Goal: Task Accomplishment & Management: Complete application form

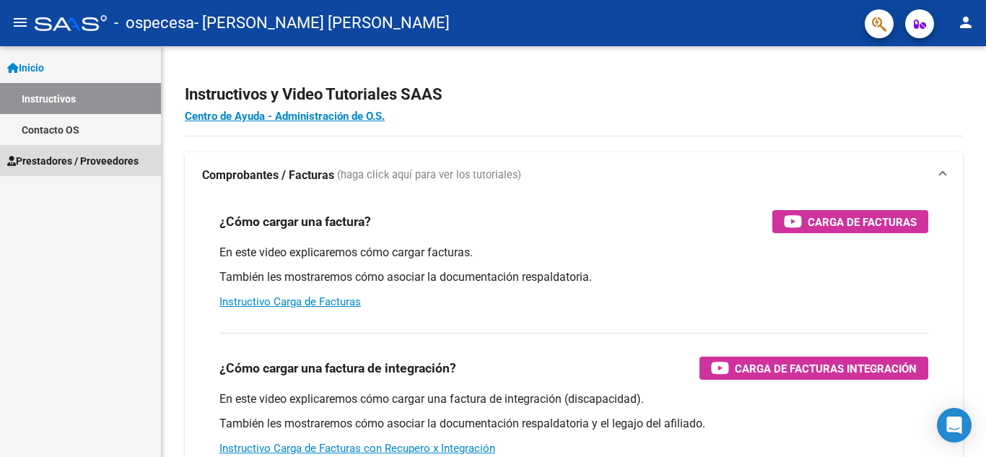
click at [56, 161] on span "Prestadores / Proveedores" at bounding box center [72, 161] width 131 height 16
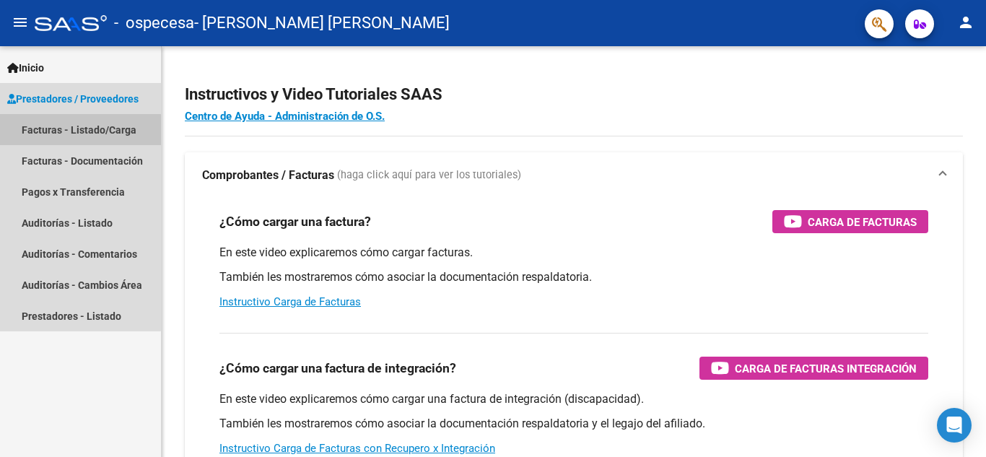
click at [61, 135] on link "Facturas - Listado/Carga" at bounding box center [80, 129] width 161 height 31
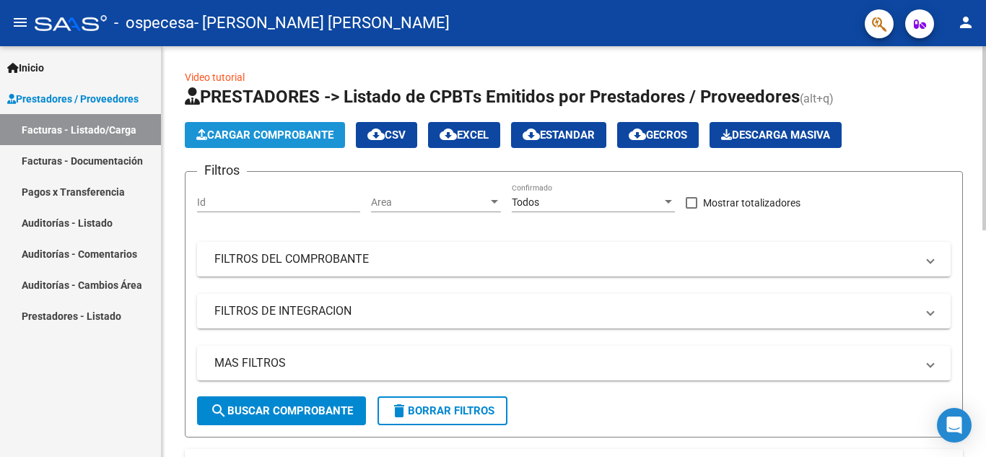
click at [264, 133] on span "Cargar Comprobante" at bounding box center [264, 134] width 137 height 13
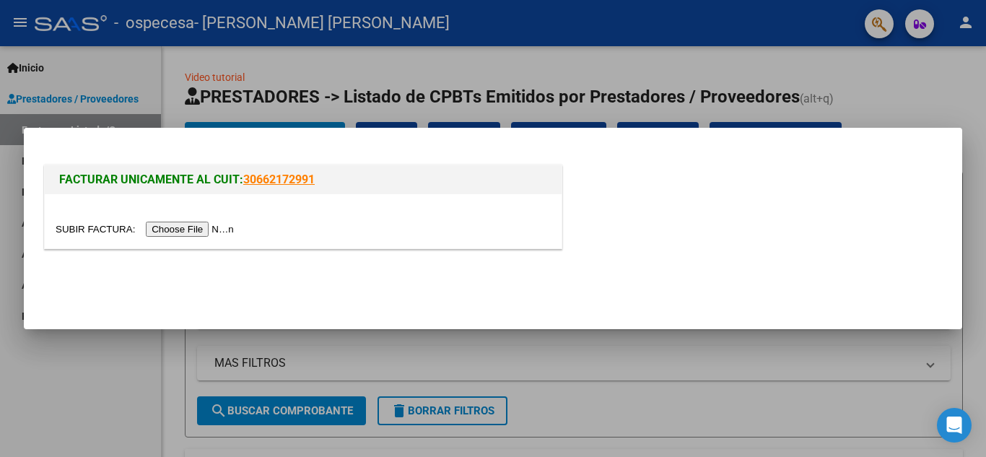
click at [205, 229] on input "file" at bounding box center [147, 229] width 183 height 15
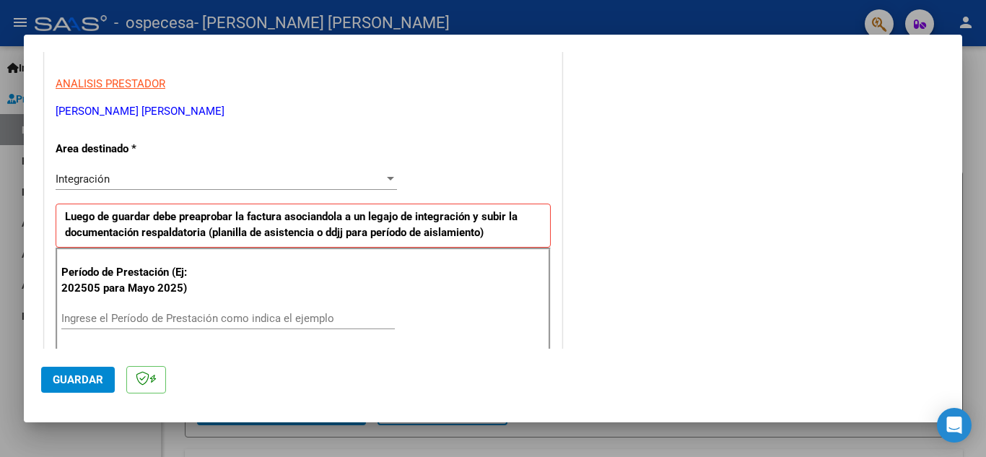
scroll to position [253, 0]
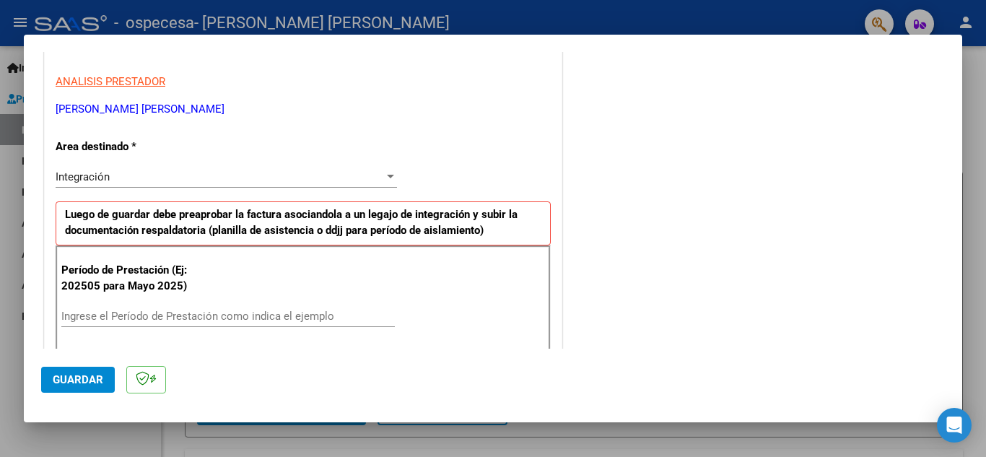
click at [152, 318] on input "Ingrese el Período de Prestación como indica el ejemplo" at bounding box center [228, 316] width 334 height 13
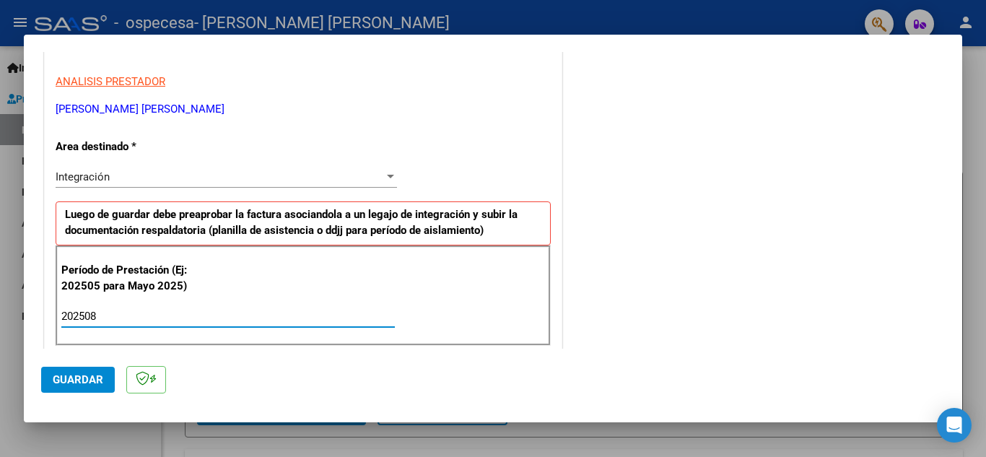
type input "202508"
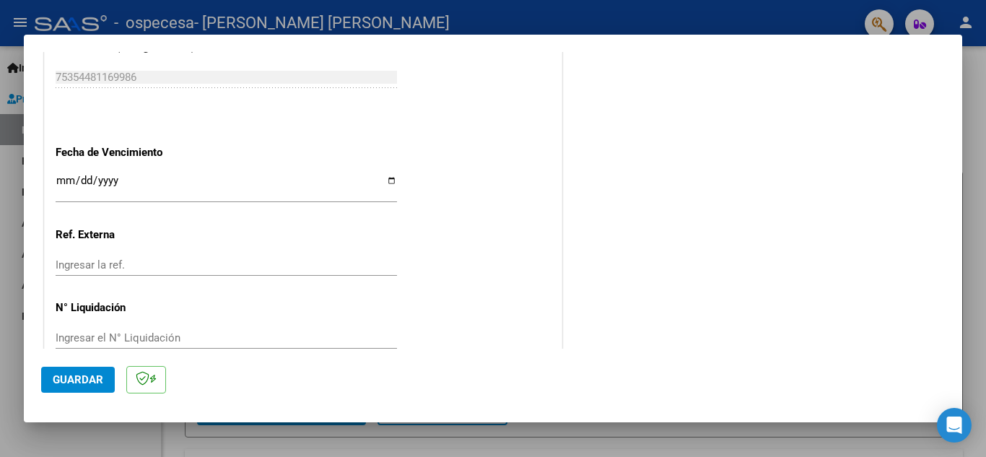
scroll to position [974, 0]
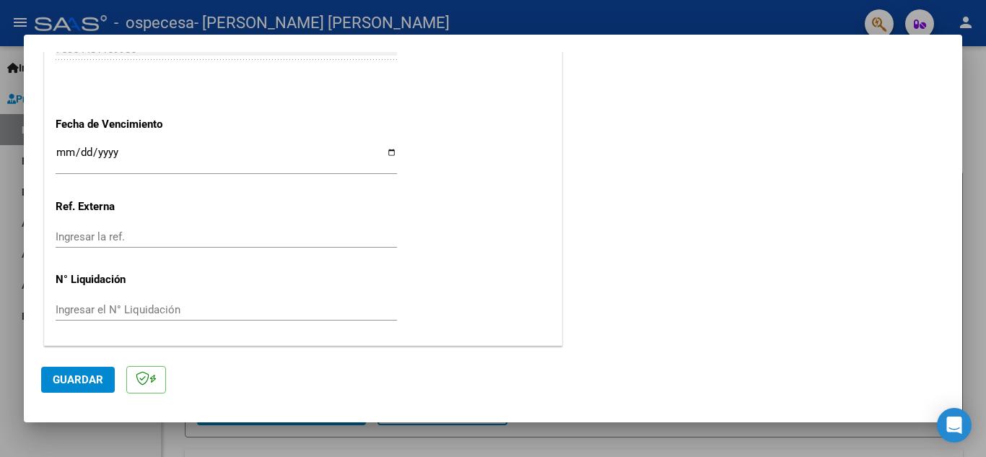
click at [60, 152] on input "Ingresar la fecha" at bounding box center [226, 158] width 341 height 23
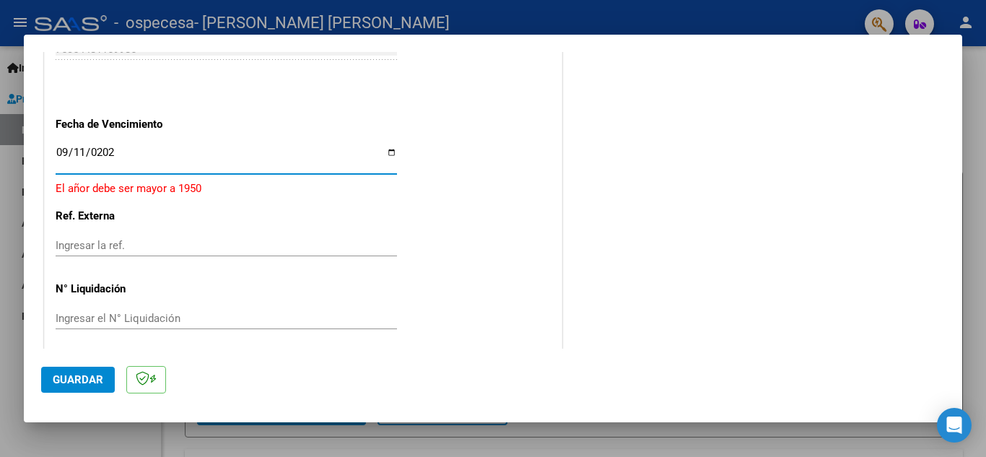
type input "[DATE]"
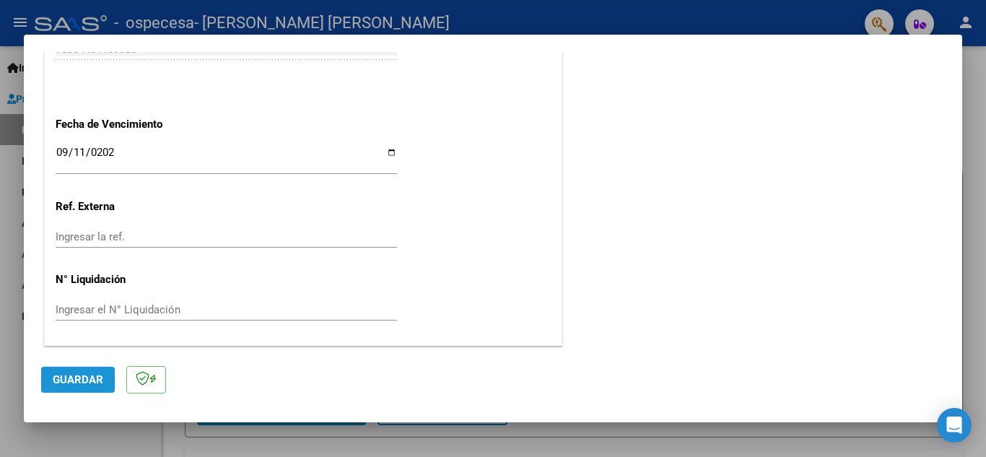
click at [71, 382] on span "Guardar" at bounding box center [78, 379] width 51 height 13
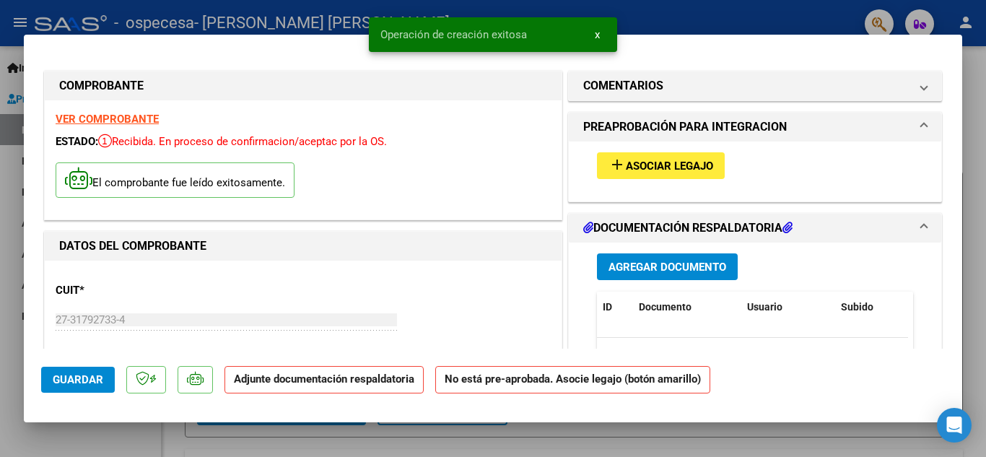
click at [635, 166] on span "Asociar Legajo" at bounding box center [669, 166] width 87 height 13
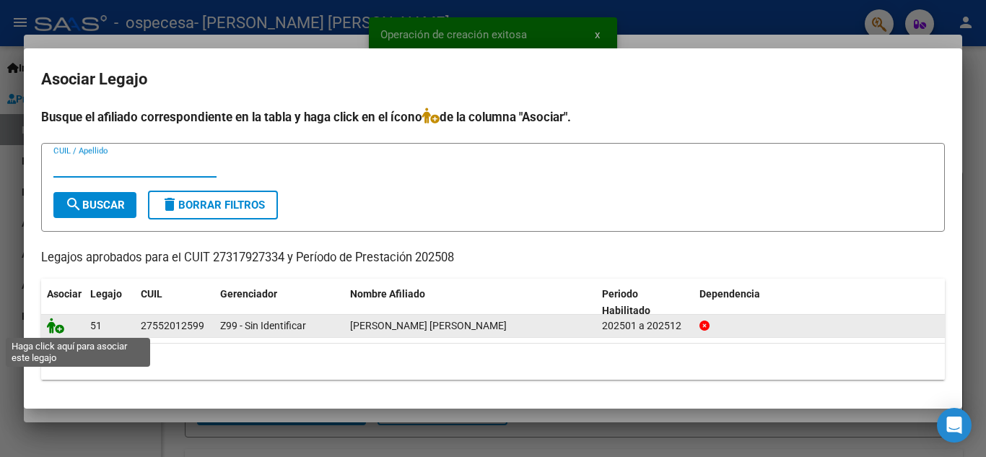
click at [53, 324] on icon at bounding box center [55, 326] width 17 height 16
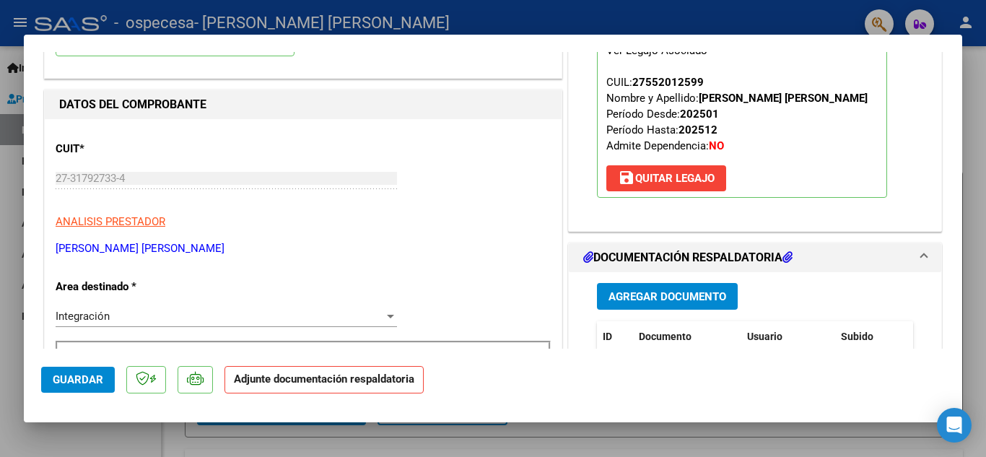
scroll to position [143, 0]
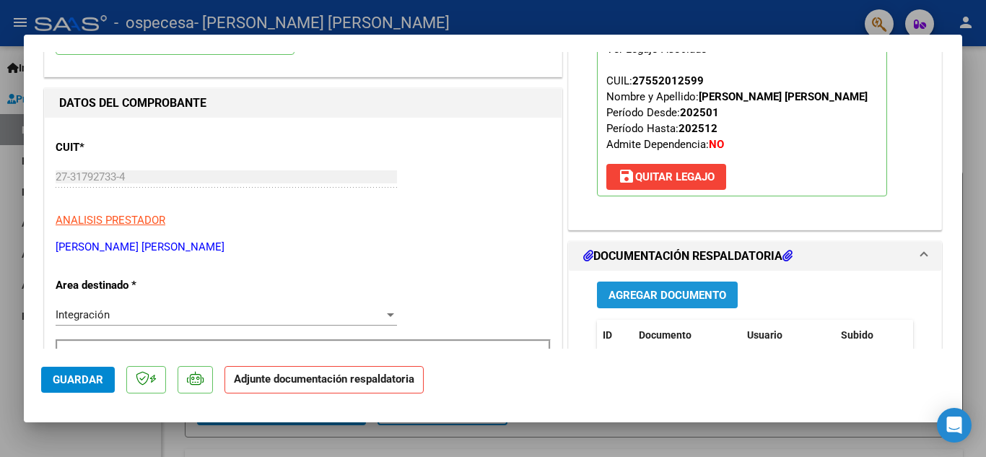
click at [677, 302] on button "Agregar Documento" at bounding box center [667, 295] width 141 height 27
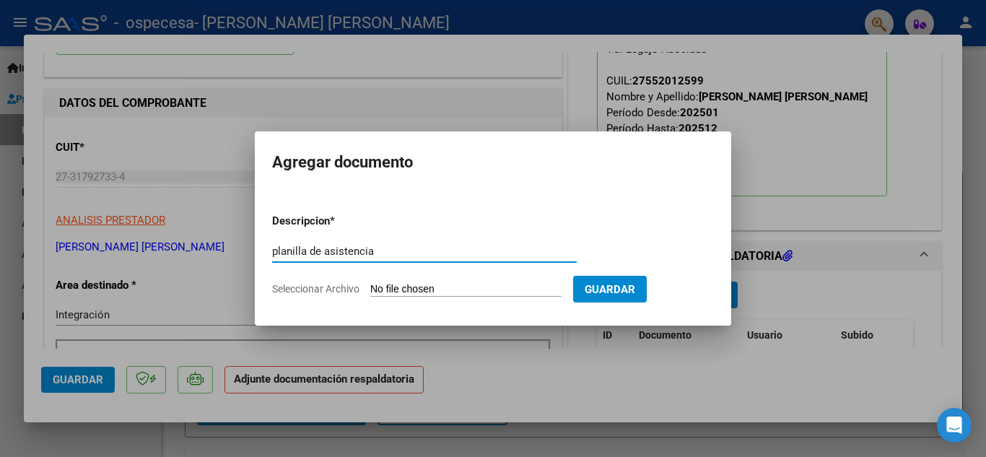
type input "planilla de asistencia"
click at [445, 289] on input "Seleccionar Archivo" at bounding box center [465, 290] width 191 height 14
type input "C:\fakepath\planilla agosto.jpg"
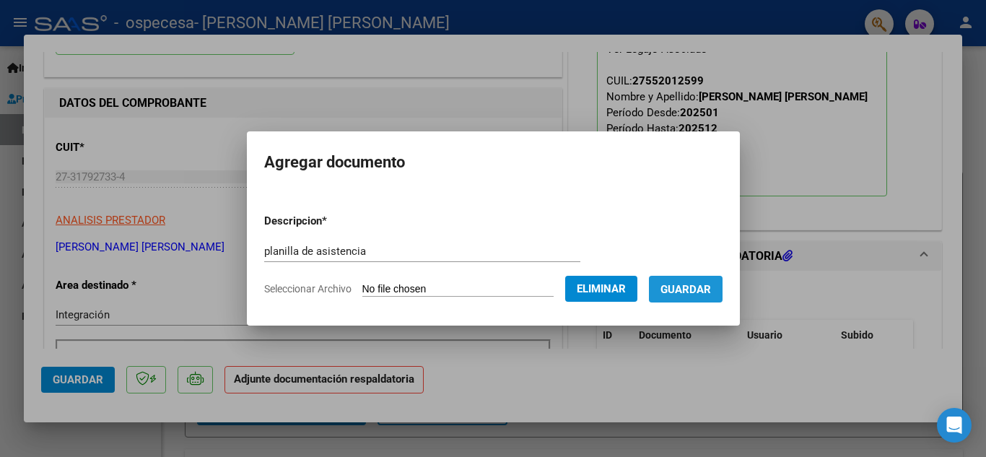
click at [703, 295] on span "Guardar" at bounding box center [686, 289] width 51 height 13
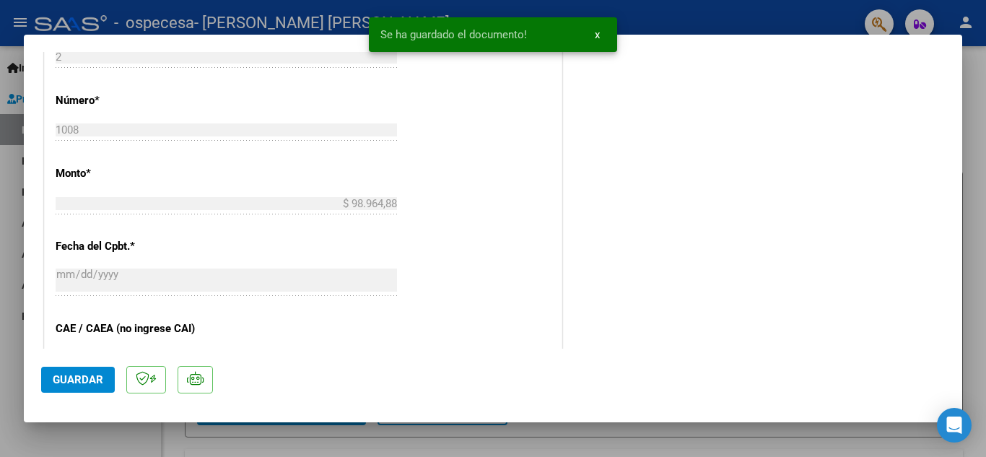
scroll to position [995, 0]
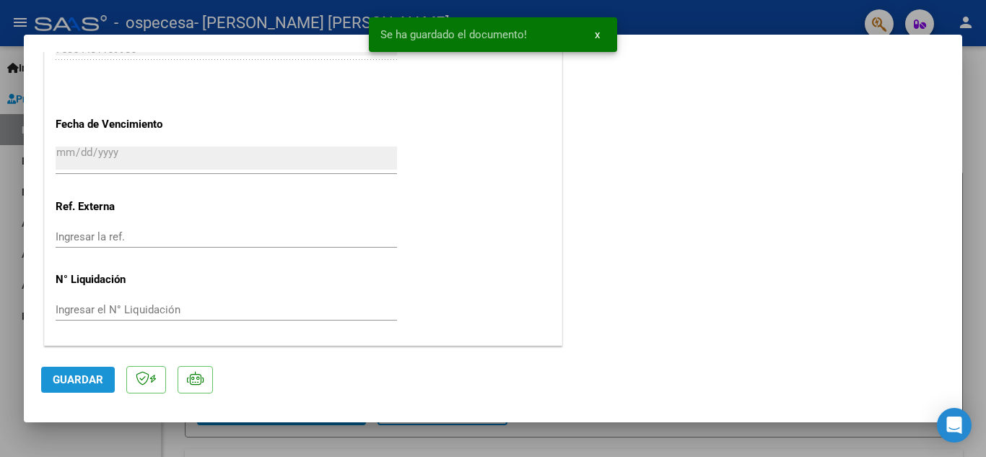
click at [58, 380] on span "Guardar" at bounding box center [78, 379] width 51 height 13
click at [688, 11] on div at bounding box center [493, 228] width 986 height 457
type input "$ 0,00"
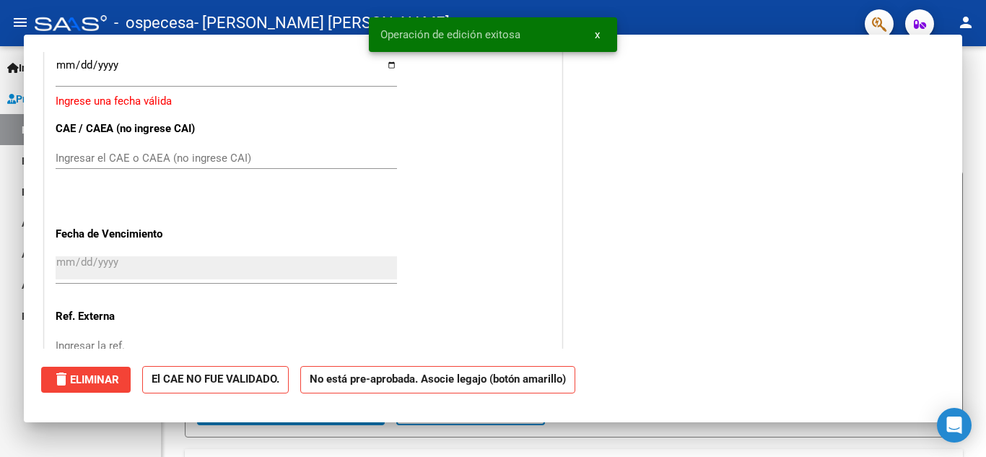
scroll to position [1105, 0]
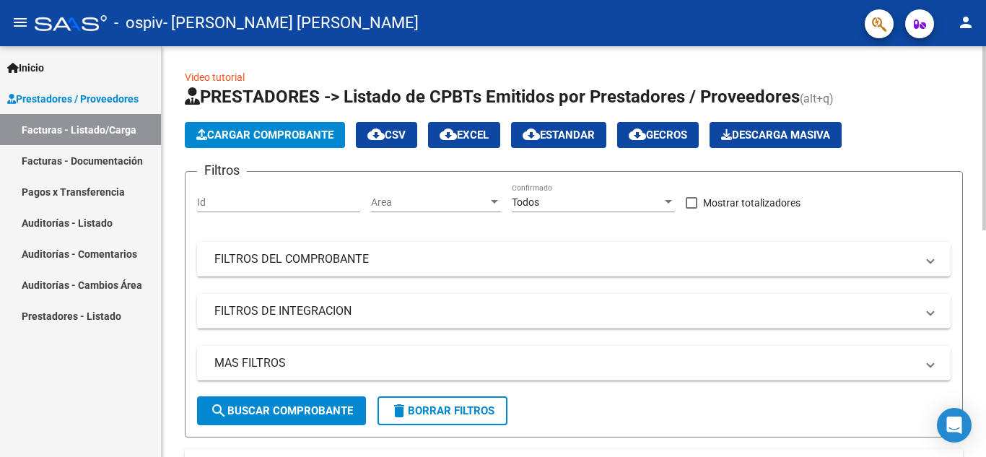
click at [221, 131] on span "Cargar Comprobante" at bounding box center [264, 134] width 137 height 13
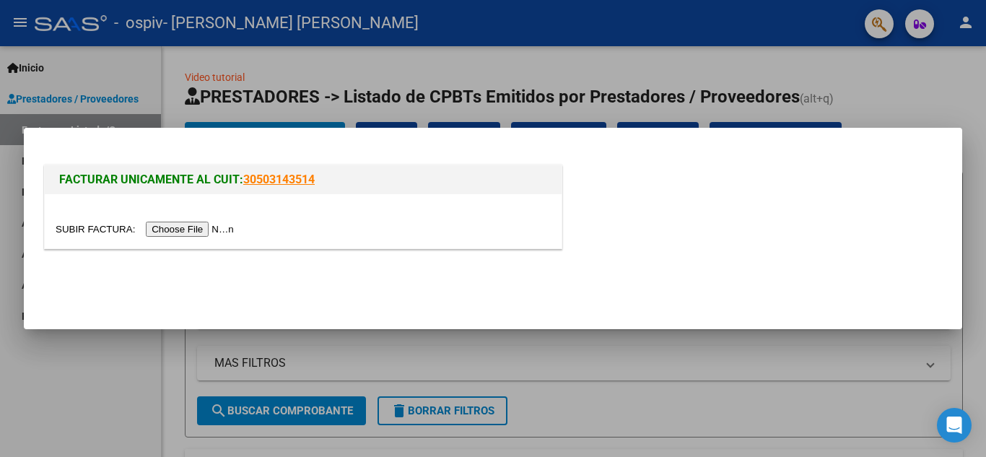
click at [193, 230] on input "file" at bounding box center [147, 229] width 183 height 15
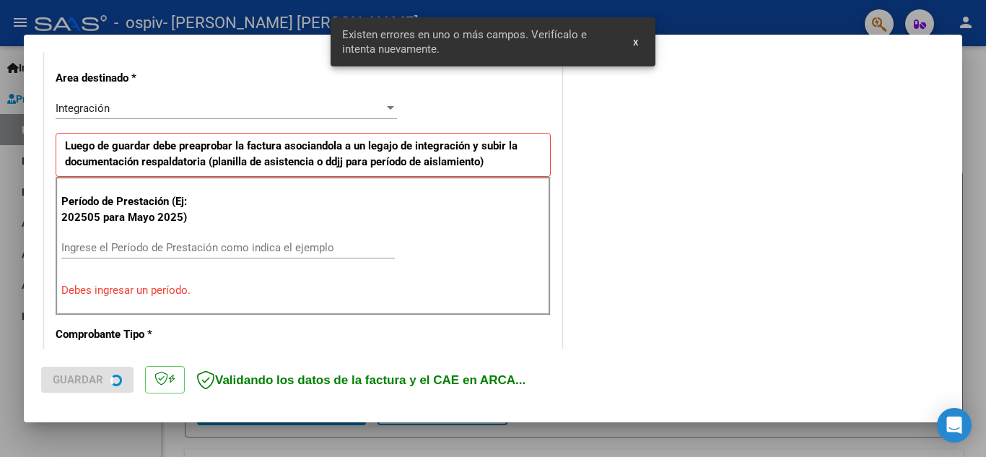
scroll to position [327, 0]
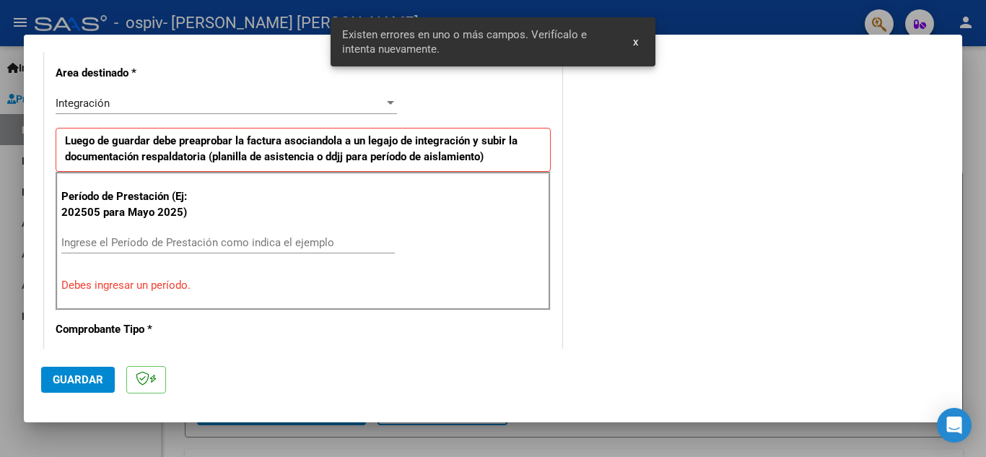
click at [152, 243] on input "Ingrese el Período de Prestación como indica el ejemplo" at bounding box center [228, 242] width 334 height 13
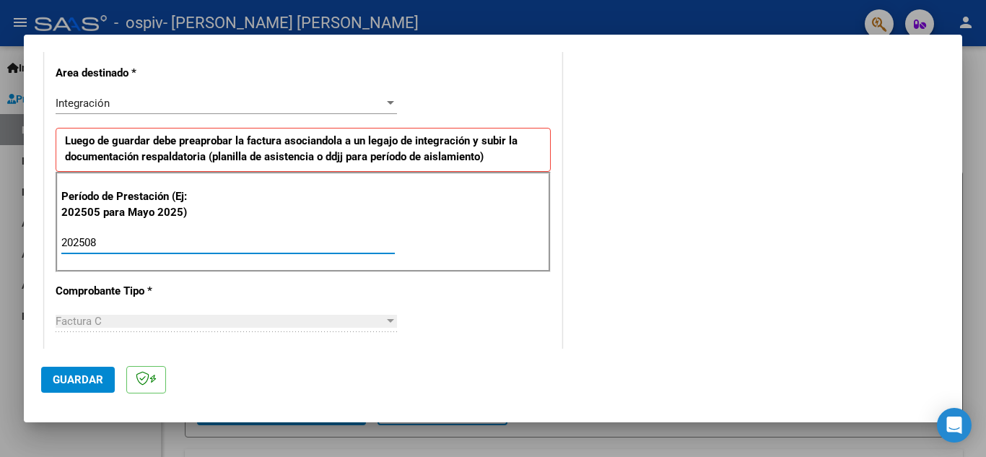
type input "202508"
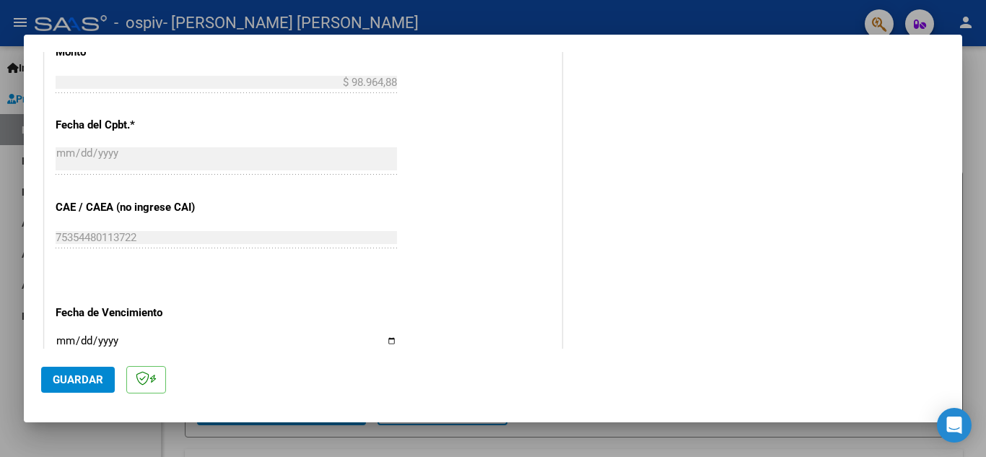
scroll to position [876, 0]
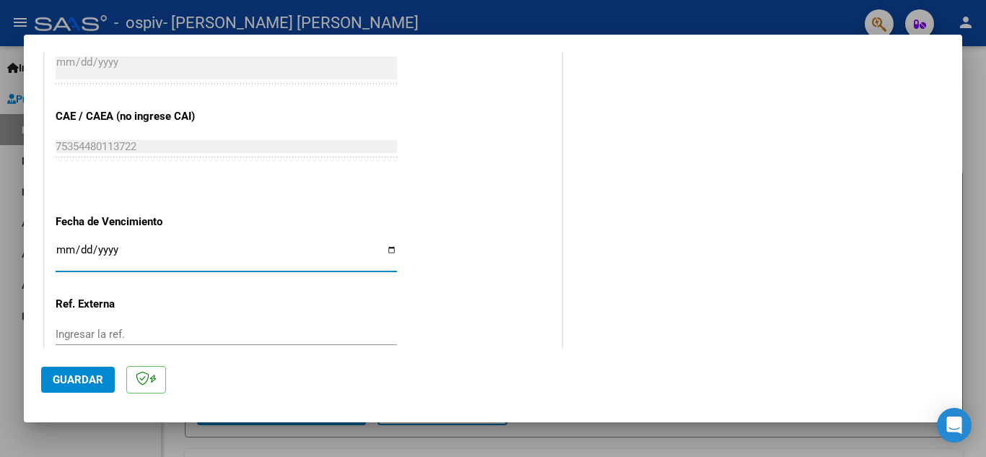
click at [64, 255] on input "Ingresar la fecha" at bounding box center [226, 255] width 341 height 23
type input "[DATE]"
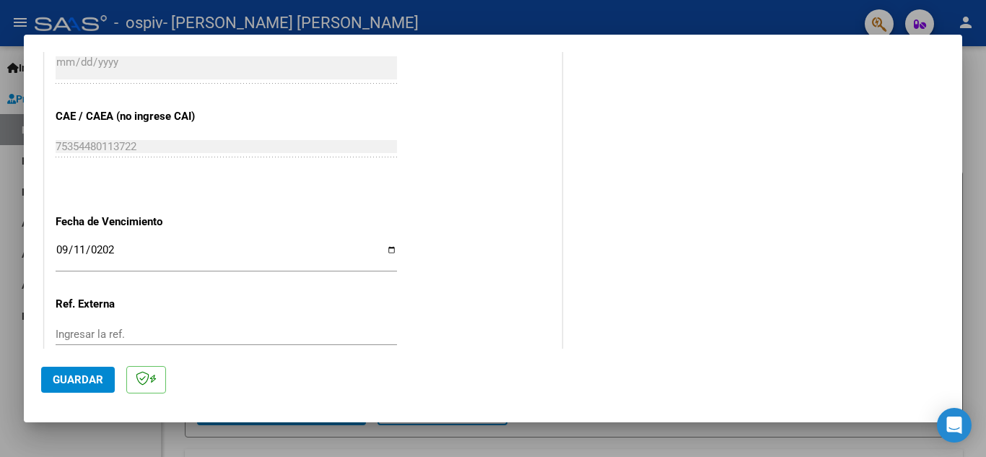
scroll to position [974, 0]
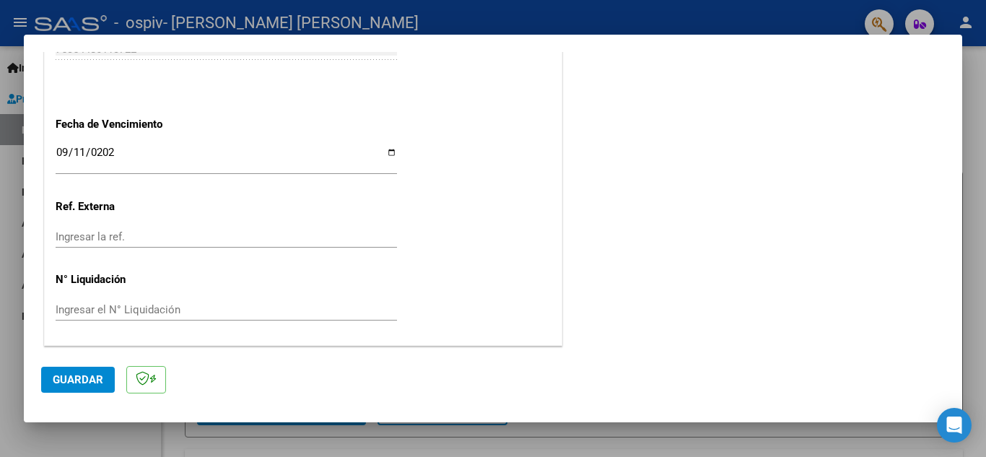
click at [73, 379] on span "Guardar" at bounding box center [78, 379] width 51 height 13
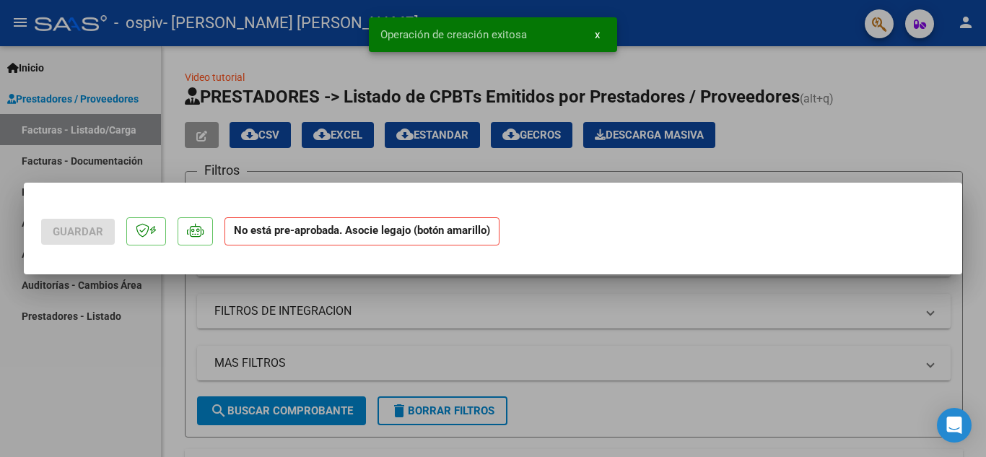
scroll to position [0, 0]
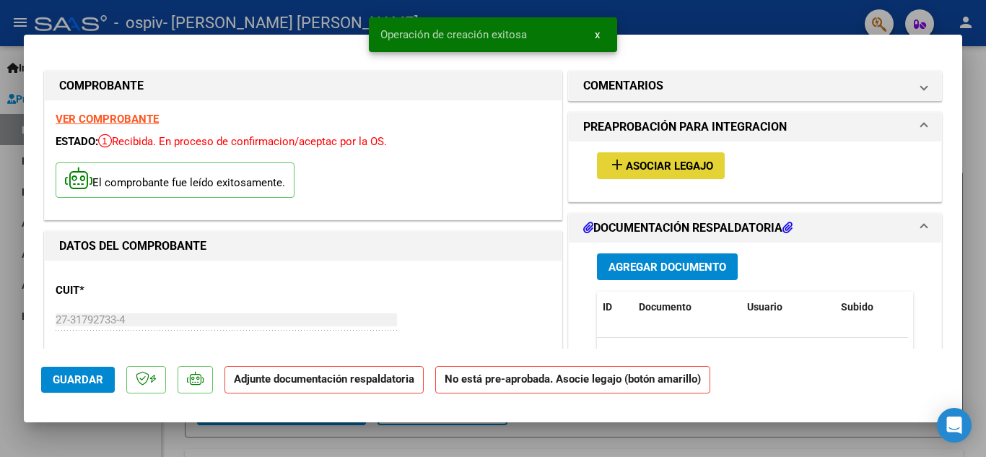
click at [626, 165] on span "Asociar Legajo" at bounding box center [669, 166] width 87 height 13
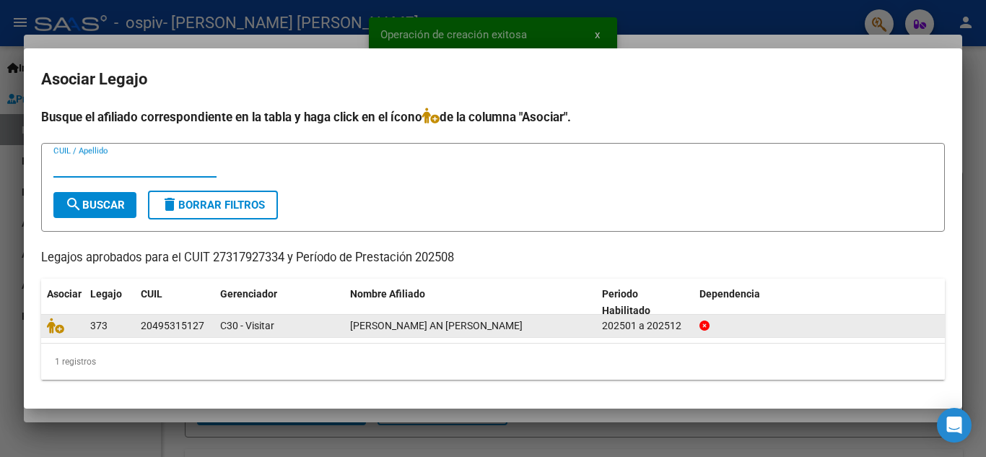
click at [45, 332] on datatable-body-cell at bounding box center [62, 326] width 43 height 22
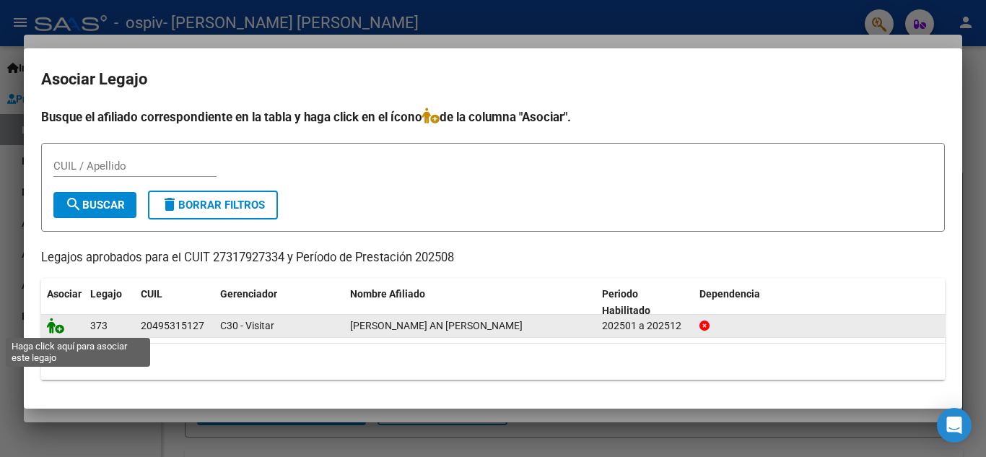
click at [62, 318] on icon at bounding box center [55, 326] width 17 height 16
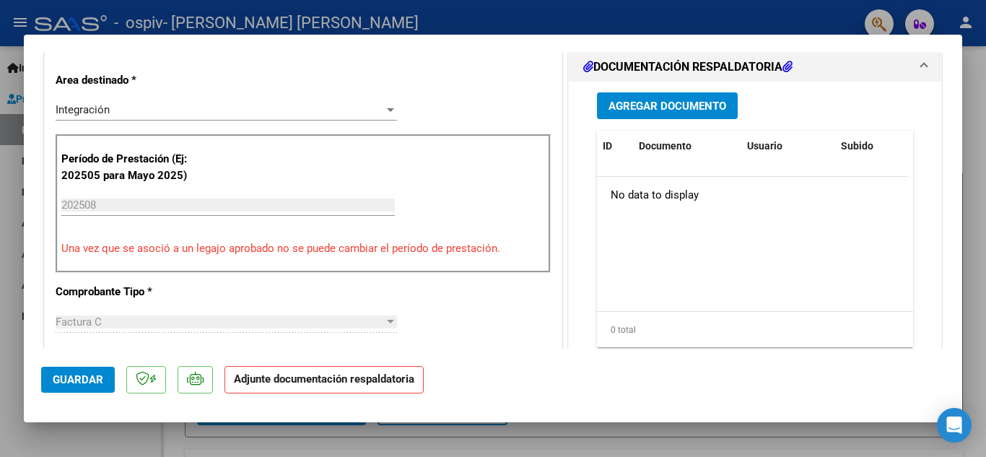
scroll to position [341, 0]
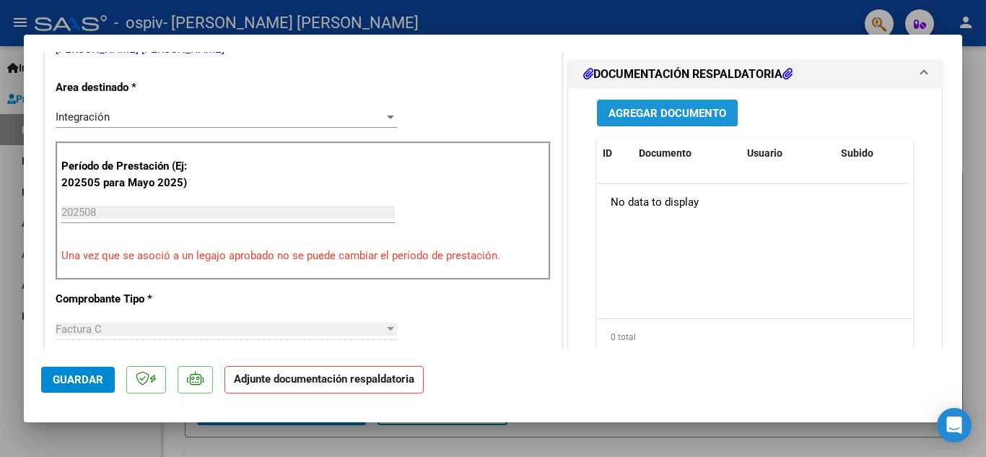
click at [638, 105] on button "Agregar Documento" at bounding box center [667, 113] width 141 height 27
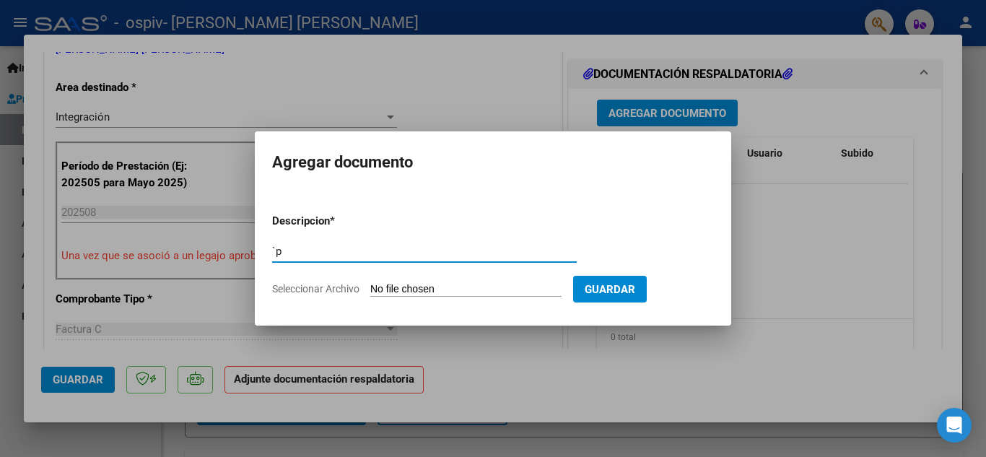
type input "`"
type input "planilla de asistecia"
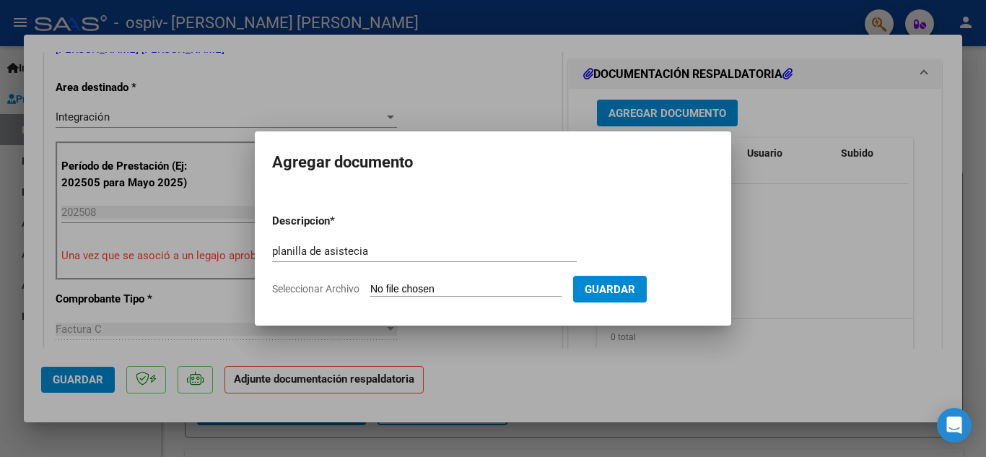
click at [440, 282] on form "Descripcion * planilla de asistecia Escriba aquí una descripcion Seleccionar Ar…" at bounding box center [493, 254] width 442 height 105
click at [430, 284] on input "Seleccionar Archivo" at bounding box center [465, 290] width 191 height 14
type input "C:\fakepath\planilla agosto.jpg"
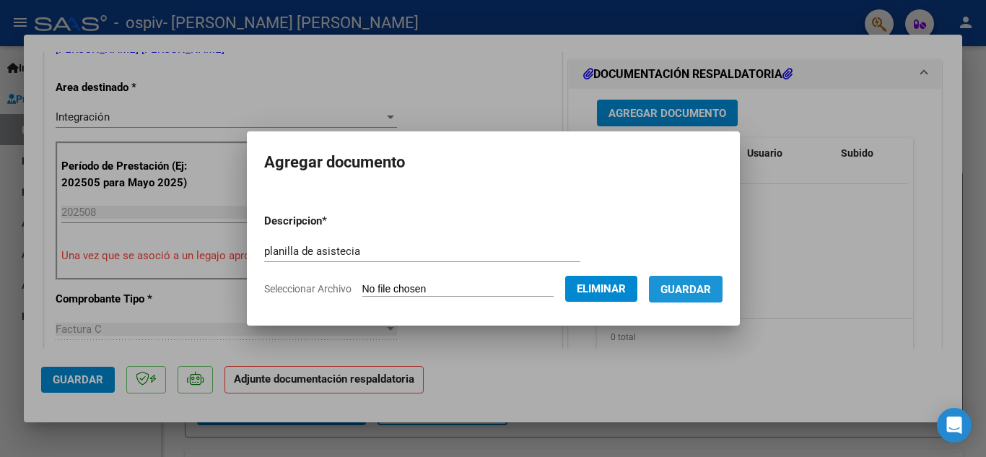
click at [710, 292] on span "Guardar" at bounding box center [686, 289] width 51 height 13
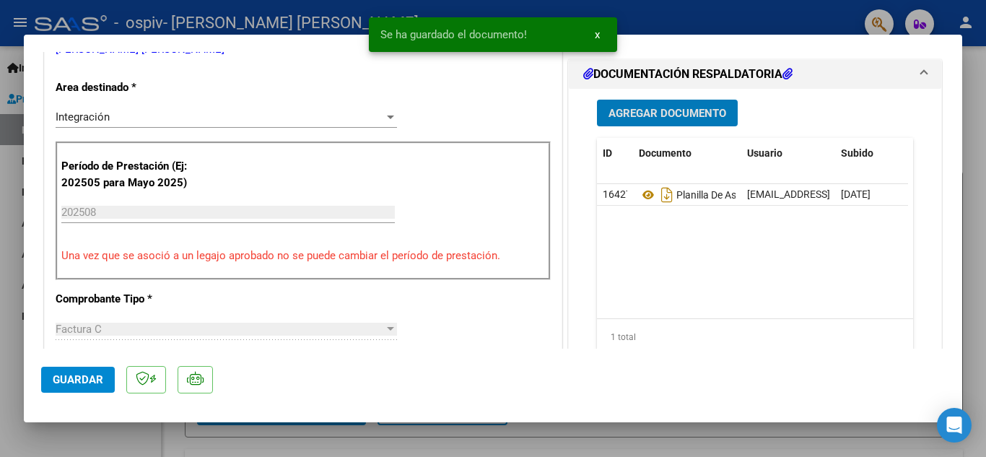
click at [662, 116] on span "Agregar Documento" at bounding box center [668, 113] width 118 height 13
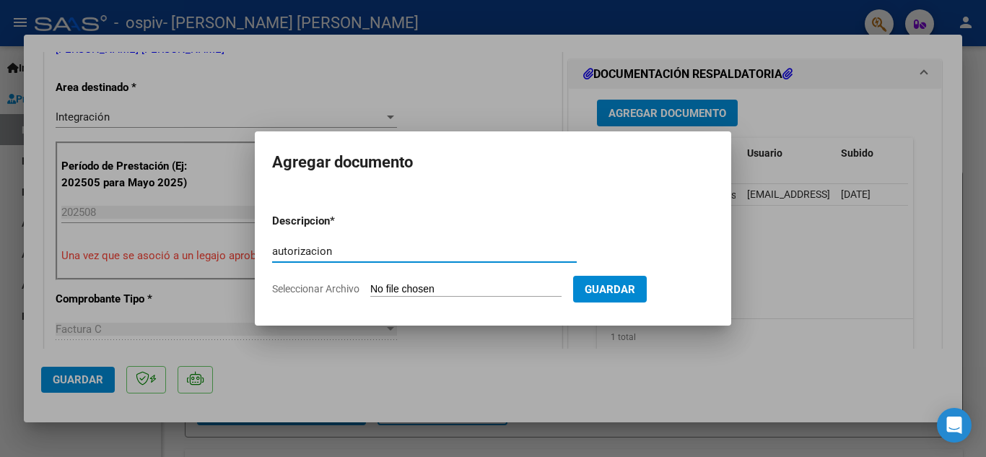
type input "autorizacion"
click at [421, 286] on input "Seleccionar Archivo" at bounding box center [465, 290] width 191 height 14
type input "C:\fakepath\[PERSON_NAME] AIN PSP 2025.pdf"
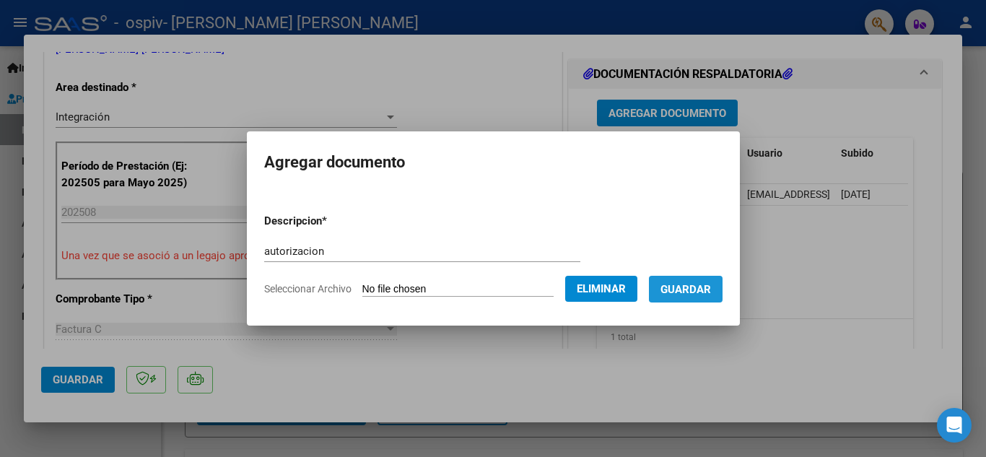
click at [705, 287] on span "Guardar" at bounding box center [686, 289] width 51 height 13
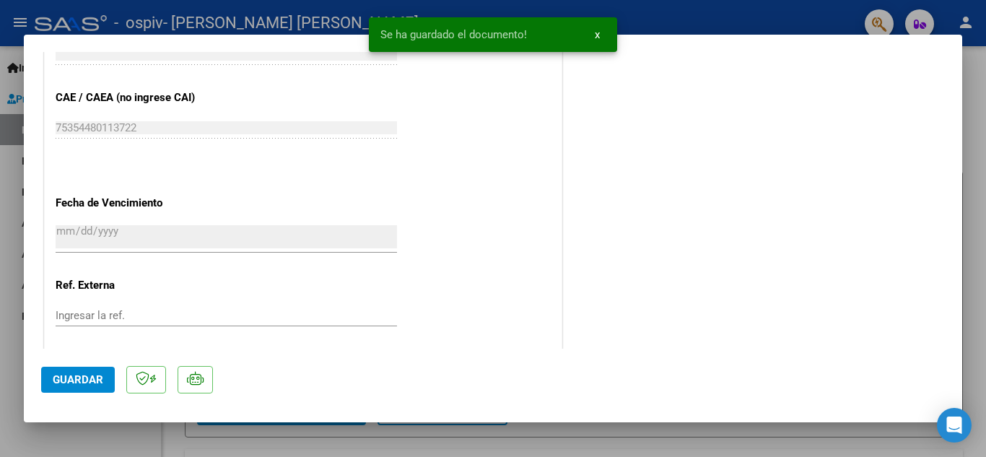
scroll to position [995, 0]
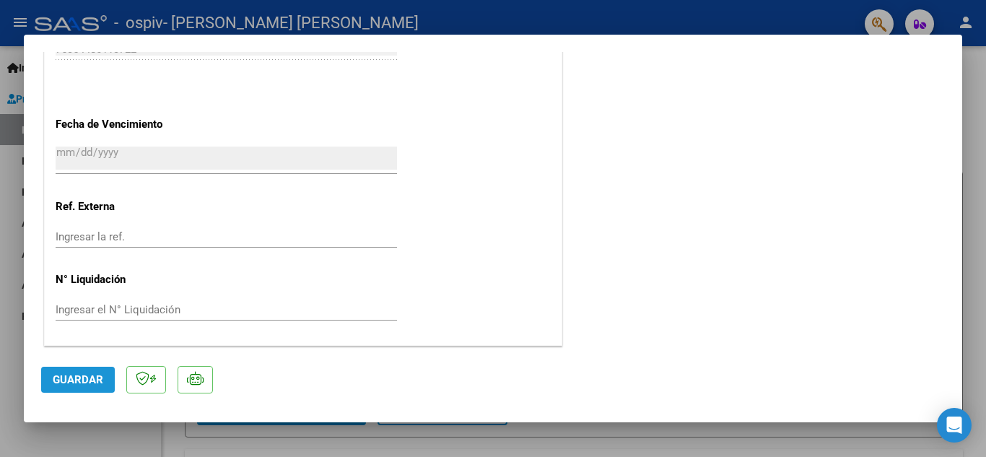
click at [80, 378] on span "Guardar" at bounding box center [78, 379] width 51 height 13
click at [79, 378] on span "Guardar" at bounding box center [78, 379] width 51 height 13
